Goal: Task Accomplishment & Management: Complete application form

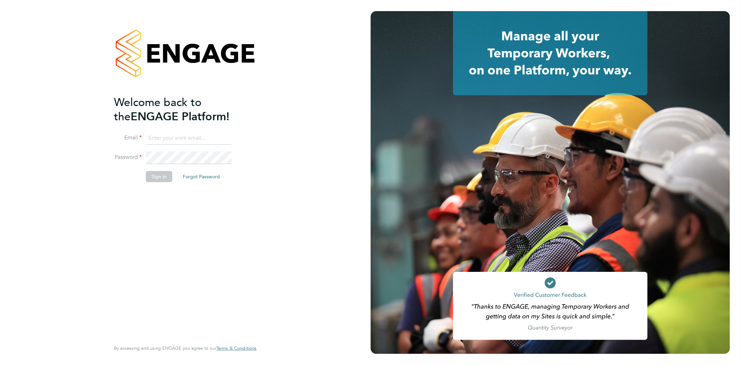
type input "Jay.scull@bluearrow.co.uk"
click at [160, 173] on button "Sign In" at bounding box center [159, 176] width 26 height 11
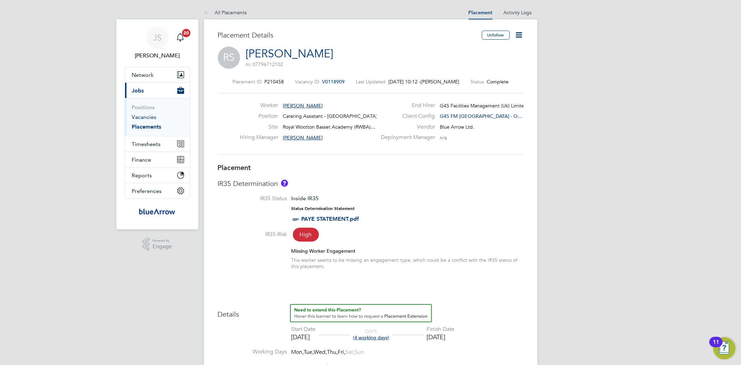
click at [147, 117] on link "Vacancies" at bounding box center [144, 117] width 25 height 7
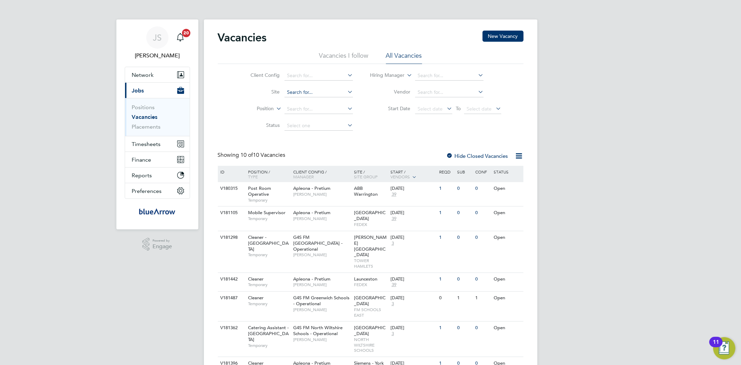
click at [311, 89] on input at bounding box center [318, 93] width 68 height 10
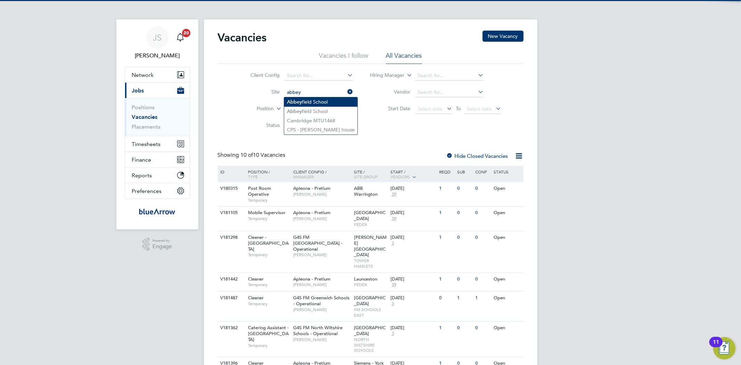
click at [309, 103] on li "Abbey field School" at bounding box center [320, 101] width 73 height 9
type input "[GEOGRAPHIC_DATA]"
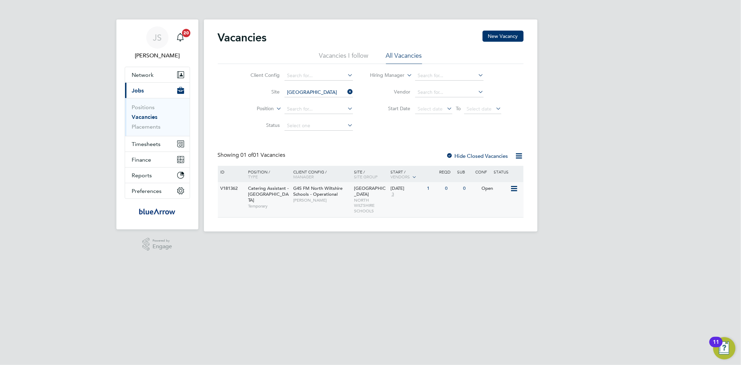
click at [517, 192] on icon at bounding box center [513, 188] width 7 height 8
click at [489, 205] on li "View Details" at bounding box center [497, 205] width 40 height 10
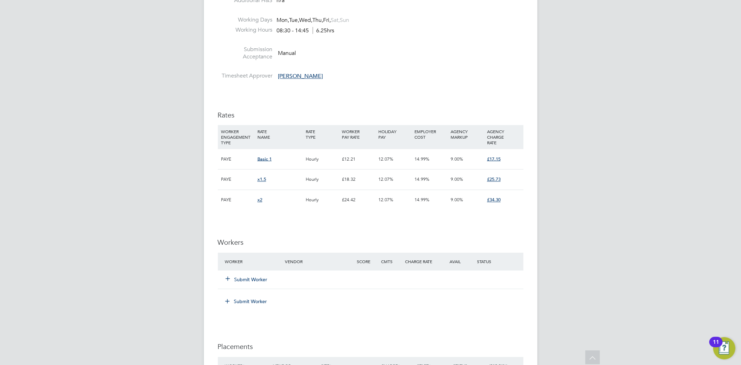
scroll to position [1042, 0]
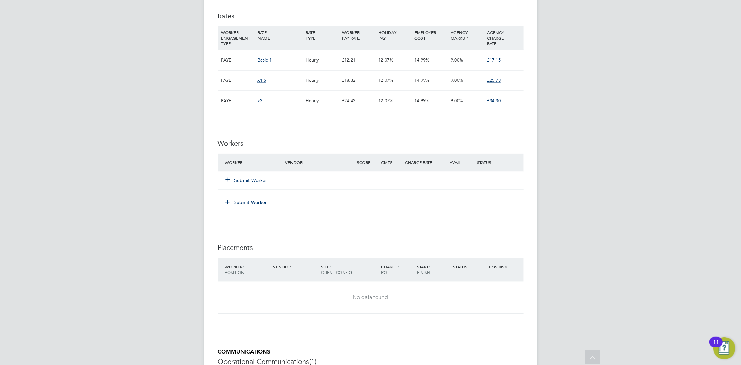
click at [244, 181] on button "Submit Worker" at bounding box center [247, 180] width 42 height 7
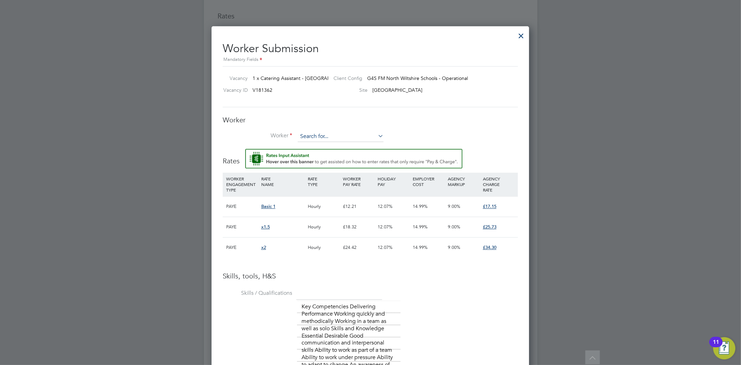
click at [306, 134] on input at bounding box center [341, 137] width 86 height 10
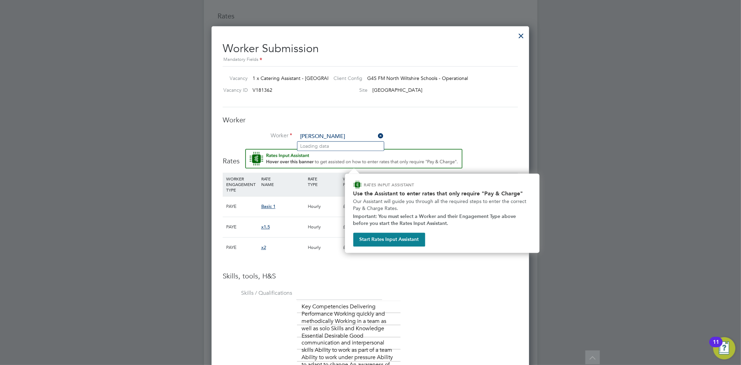
type input "peter s"
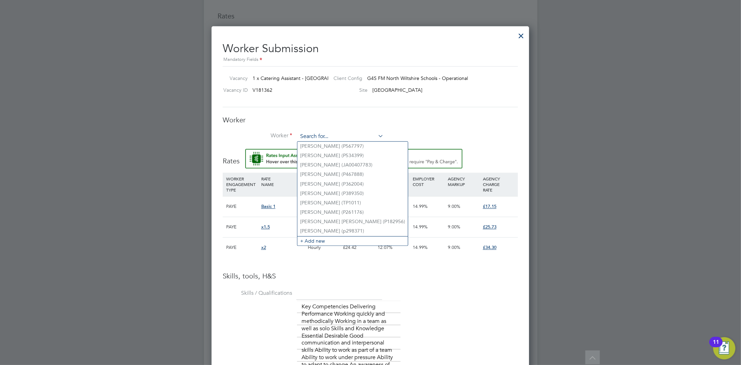
click at [324, 133] on input at bounding box center [341, 137] width 86 height 10
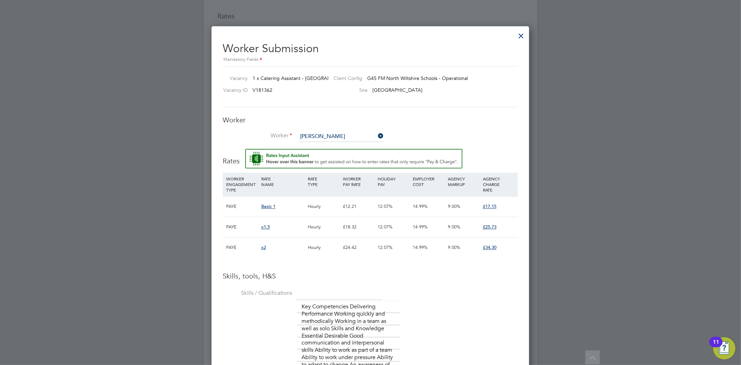
click at [342, 148] on b "Smith" at bounding box center [362, 146] width 40 height 6
type input "Peter Smith (JA00438075)"
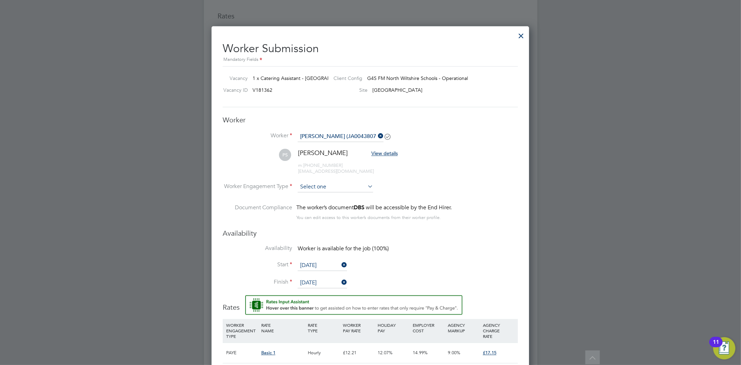
click at [334, 188] on input at bounding box center [335, 187] width 75 height 10
click at [321, 206] on li "PAYE" at bounding box center [335, 205] width 76 height 9
type input "PAYE"
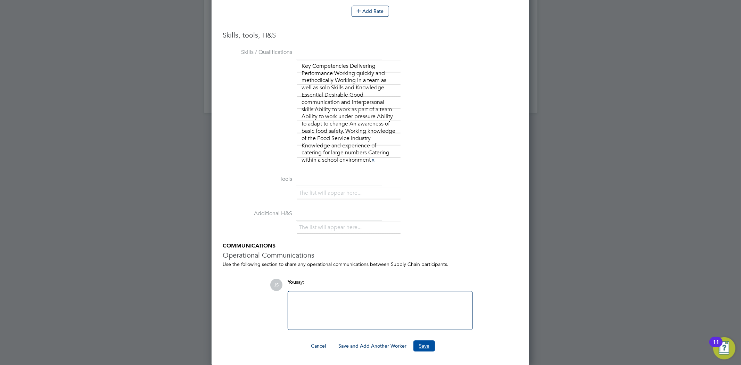
click at [426, 343] on button "Save" at bounding box center [424, 345] width 22 height 11
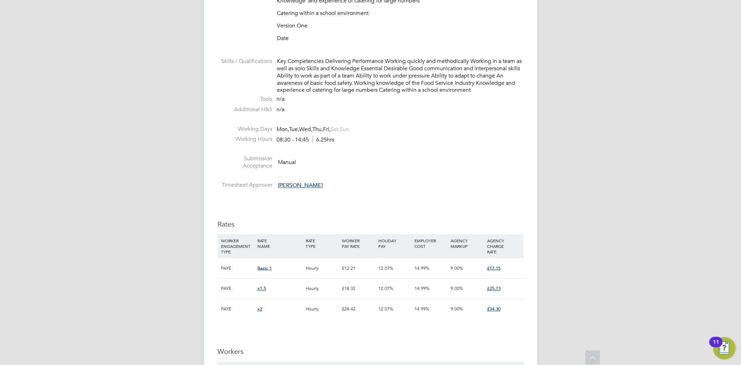
scroll to position [733, 0]
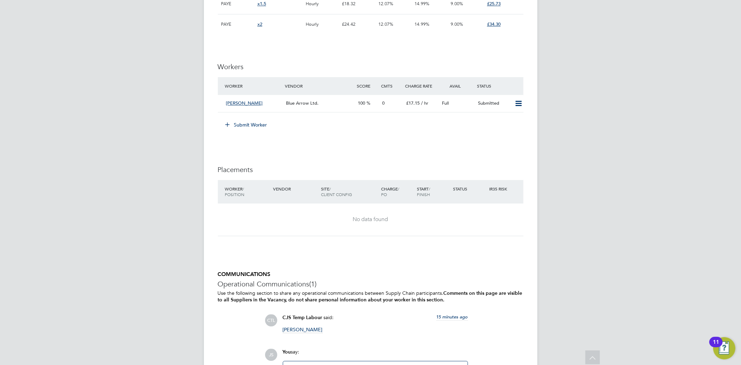
scroll to position [1119, 0]
